Goal: Information Seeking & Learning: Understand process/instructions

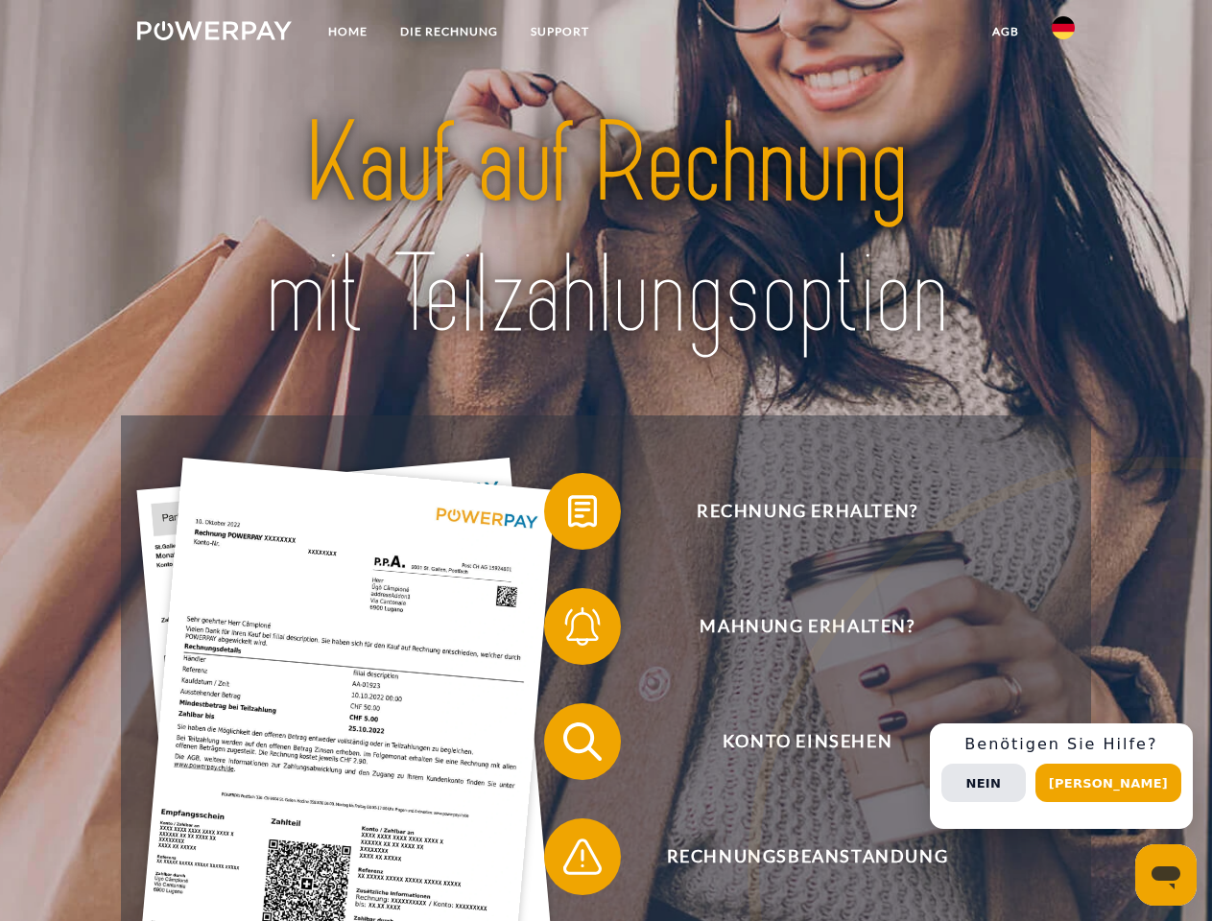
click at [214, 34] on img at bounding box center [214, 30] width 154 height 19
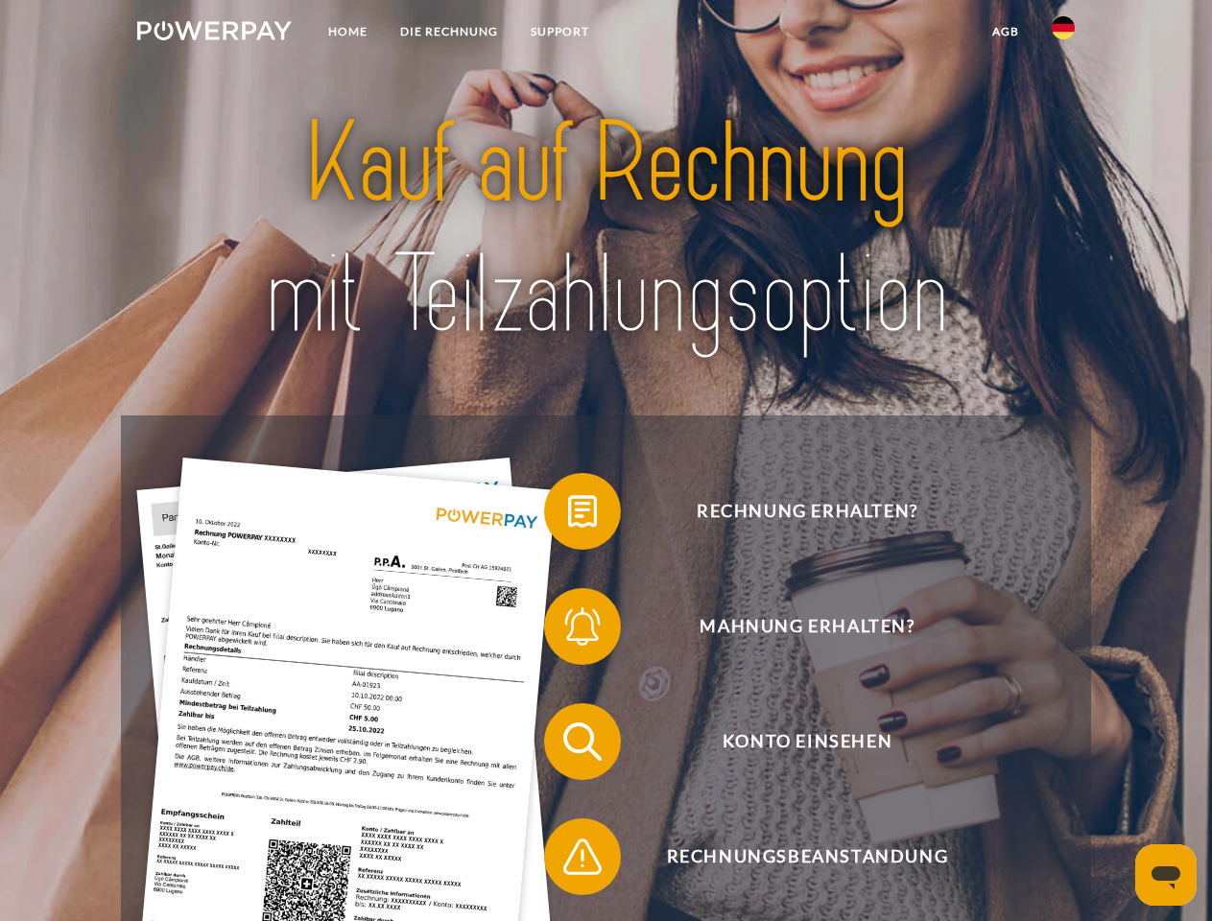
click at [1063, 34] on img at bounding box center [1062, 27] width 23 height 23
click at [1004, 32] on link "agb" at bounding box center [1005, 31] width 59 height 35
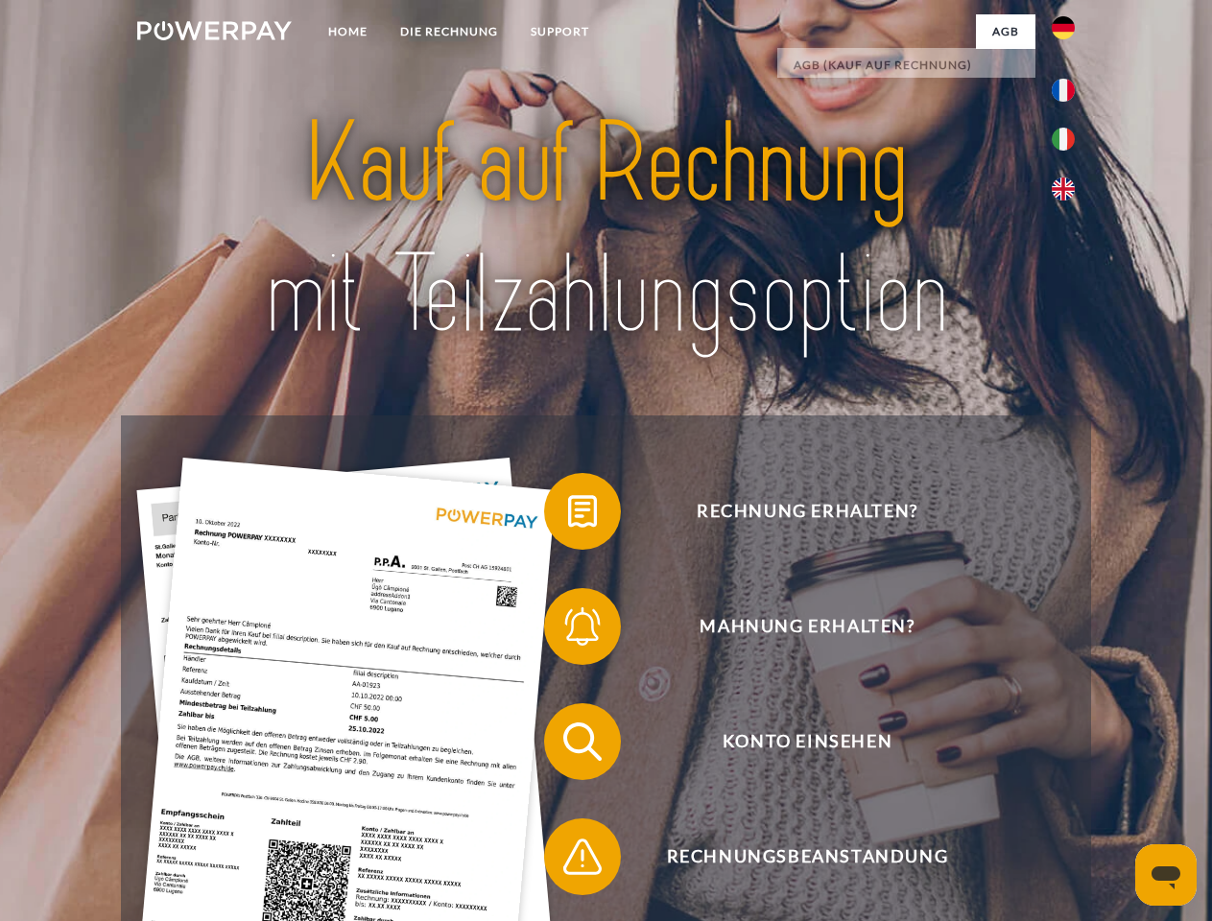
click at [568, 515] on span at bounding box center [554, 511] width 96 height 96
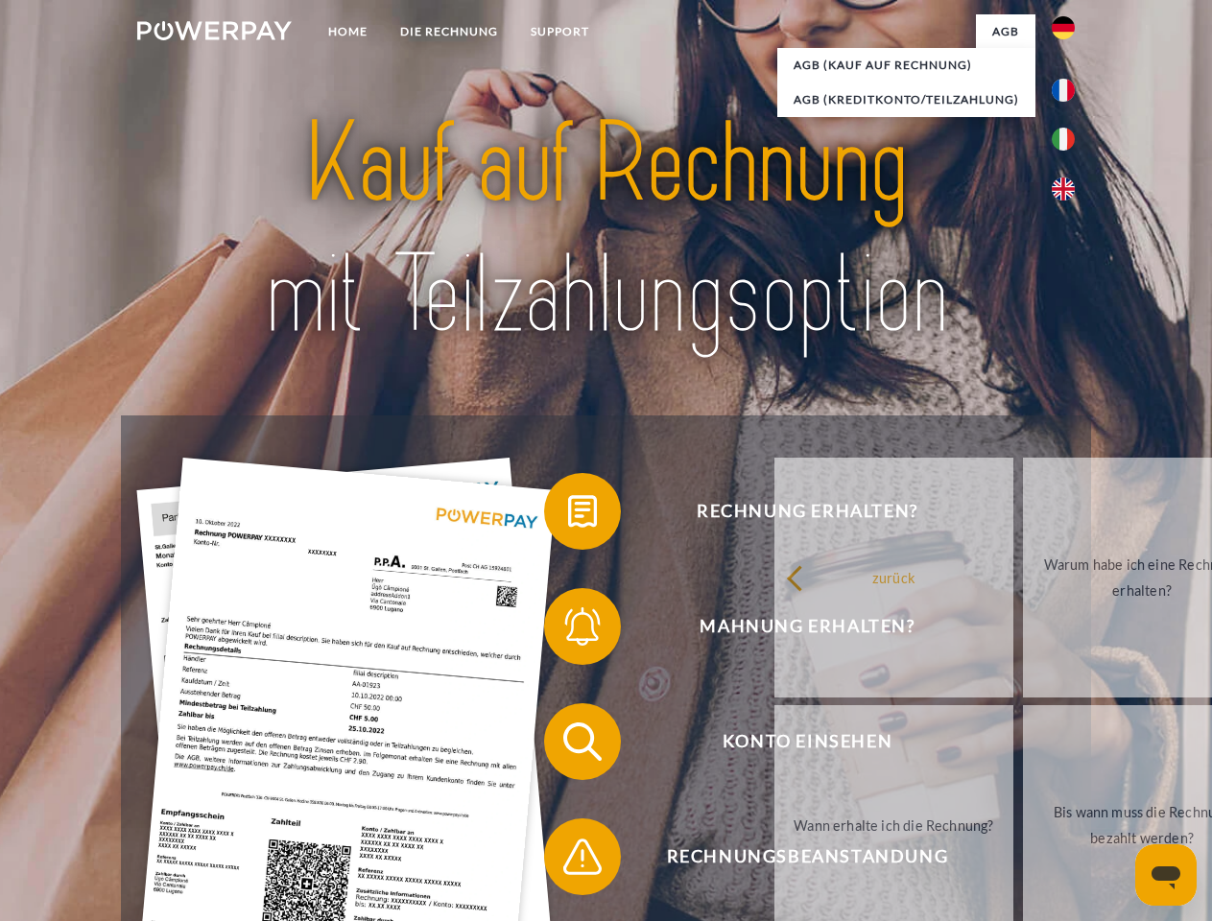
click at [568, 630] on div "Rechnung erhalten? Mahnung erhalten? Konto einsehen" at bounding box center [605, 798] width 969 height 767
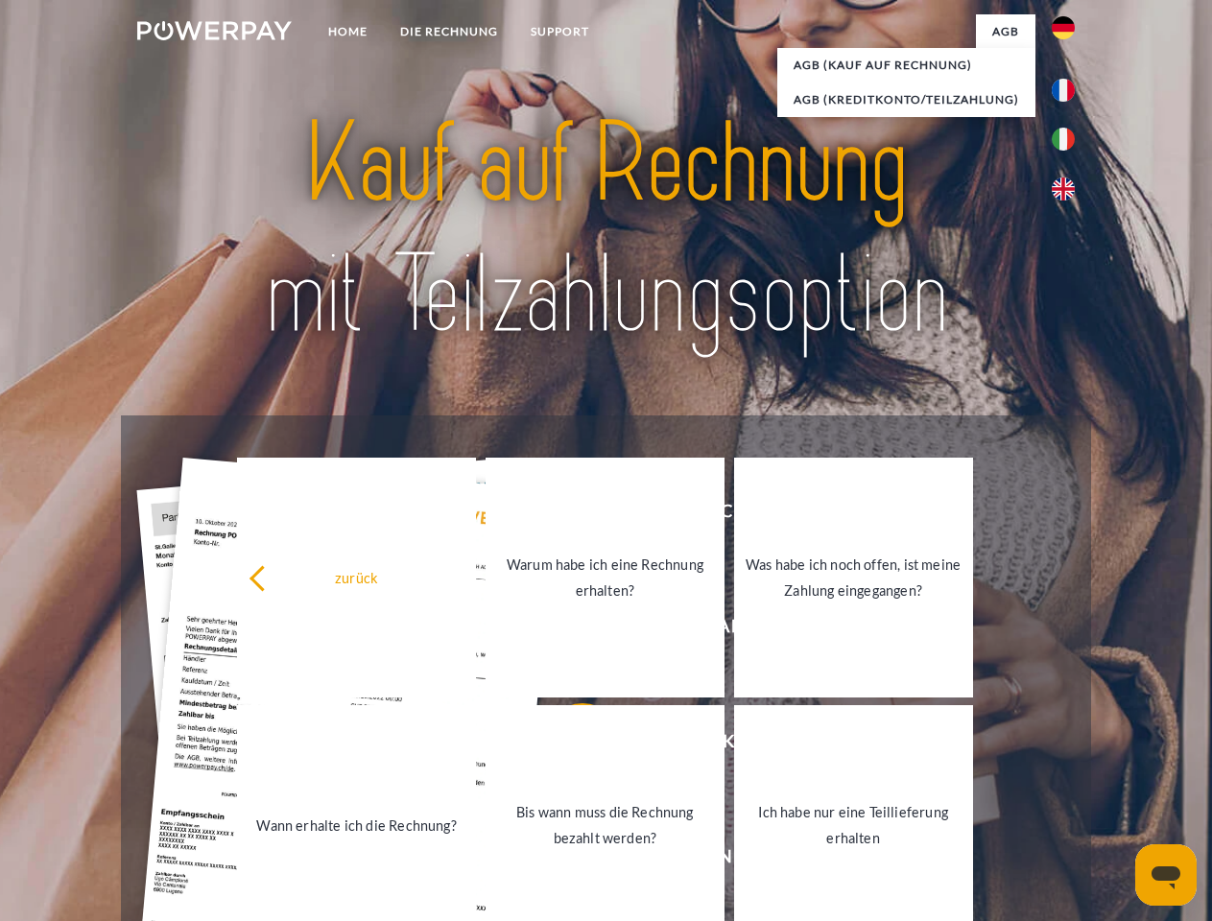
click at [568, 745] on link "Bis wann muss die Rechnung bezahlt werden?" at bounding box center [604, 825] width 239 height 240
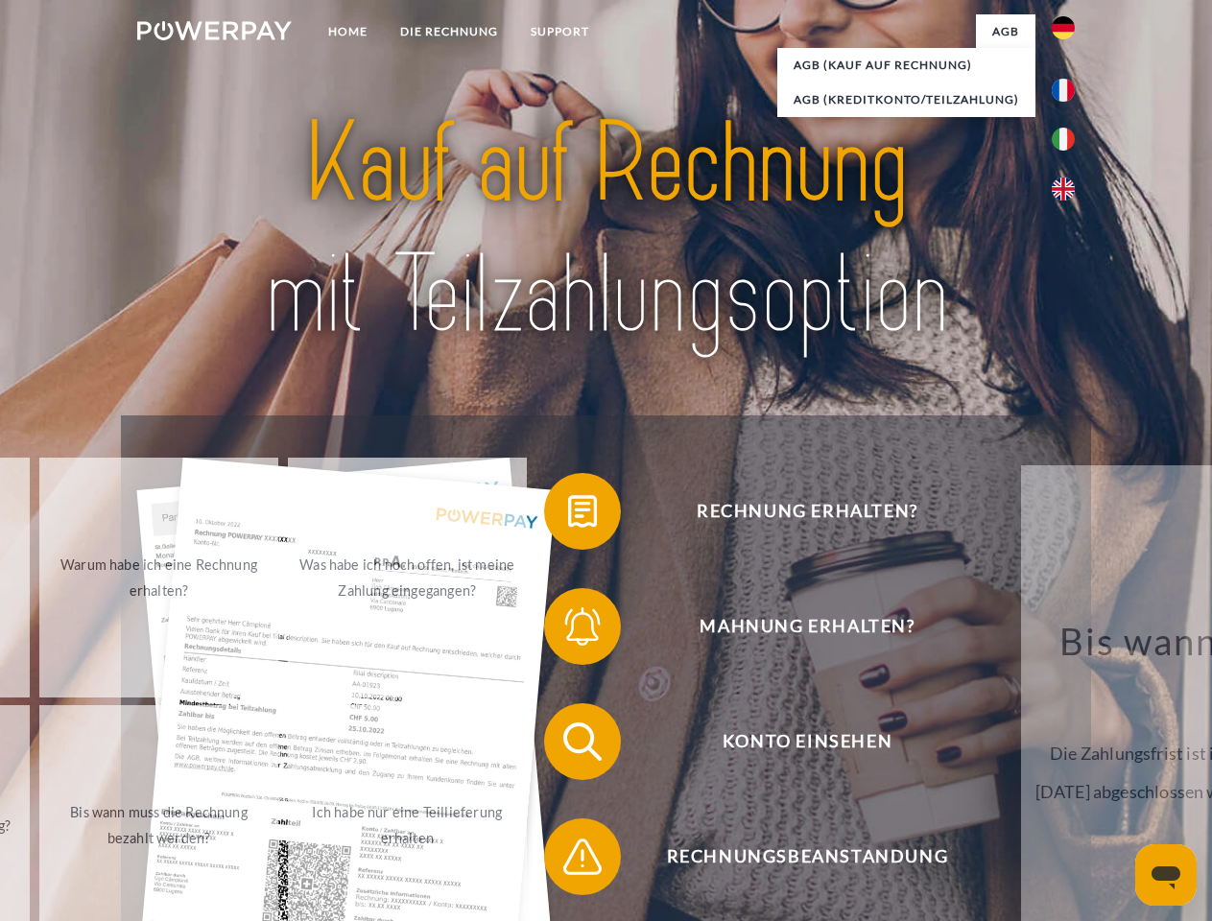
click at [568, 860] on div "Rechnung erhalten? Mahnung erhalten? Konto einsehen" at bounding box center [605, 798] width 969 height 767
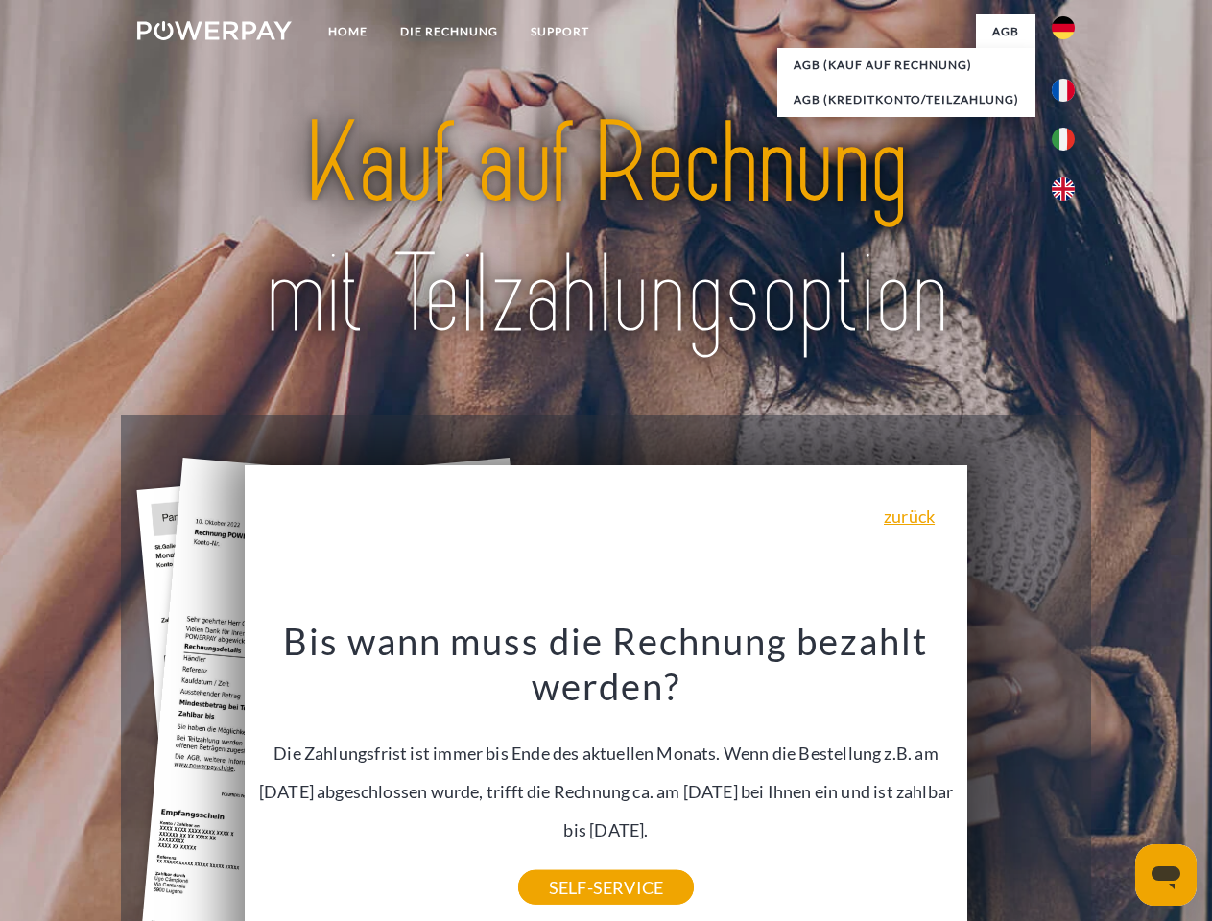
click at [1068, 776] on div "Rechnung erhalten? Mahnung erhalten? Konto einsehen" at bounding box center [605, 798] width 969 height 767
click at [1021, 780] on span "Konto einsehen" at bounding box center [807, 741] width 470 height 77
click at [1115, 783] on header "Home DIE RECHNUNG SUPPORT" at bounding box center [606, 662] width 1212 height 1325
